Goal: Task Accomplishment & Management: Use online tool/utility

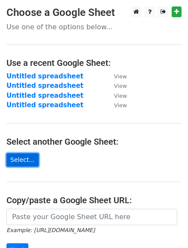
click at [17, 162] on link "Select..." at bounding box center [22, 159] width 32 height 13
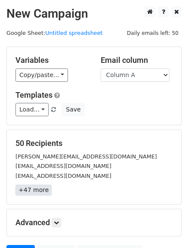
click at [34, 187] on link "+47 more" at bounding box center [33, 189] width 36 height 11
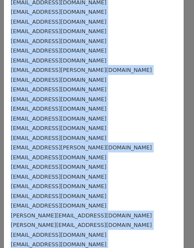
scroll to position [314, 0]
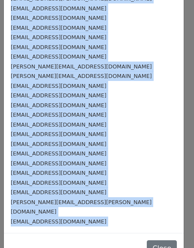
drag, startPoint x: 9, startPoint y: 41, endPoint x: 53, endPoint y: 223, distance: 187.9
copy form "haddad.soufien@gmail.com abushaikha1982@gmail.com psgarallino@gmail.com sandra.…"
